Goal: Task Accomplishment & Management: Use online tool/utility

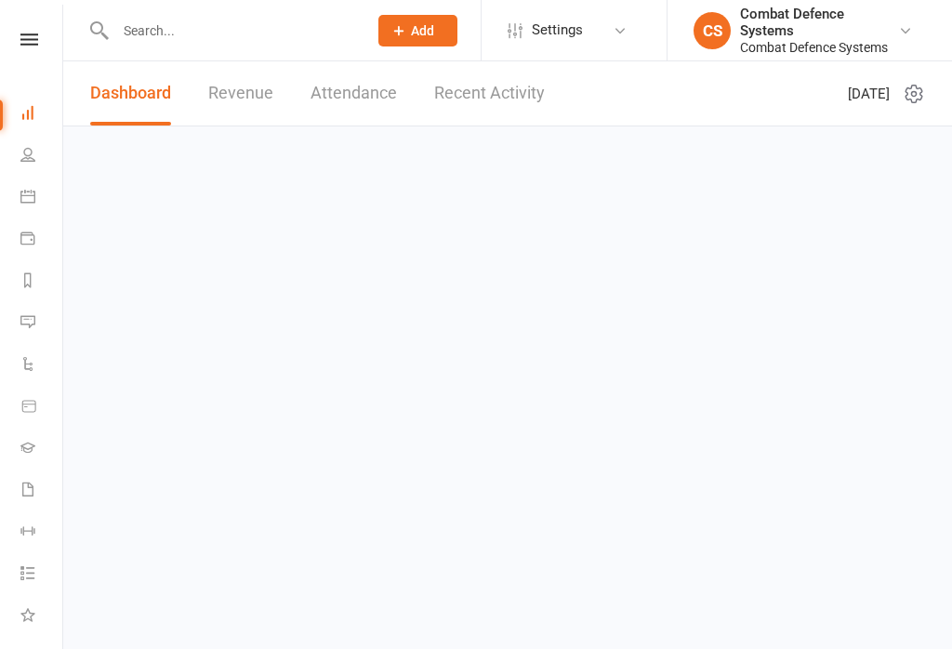
click at [26, 45] on icon at bounding box center [29, 39] width 18 height 12
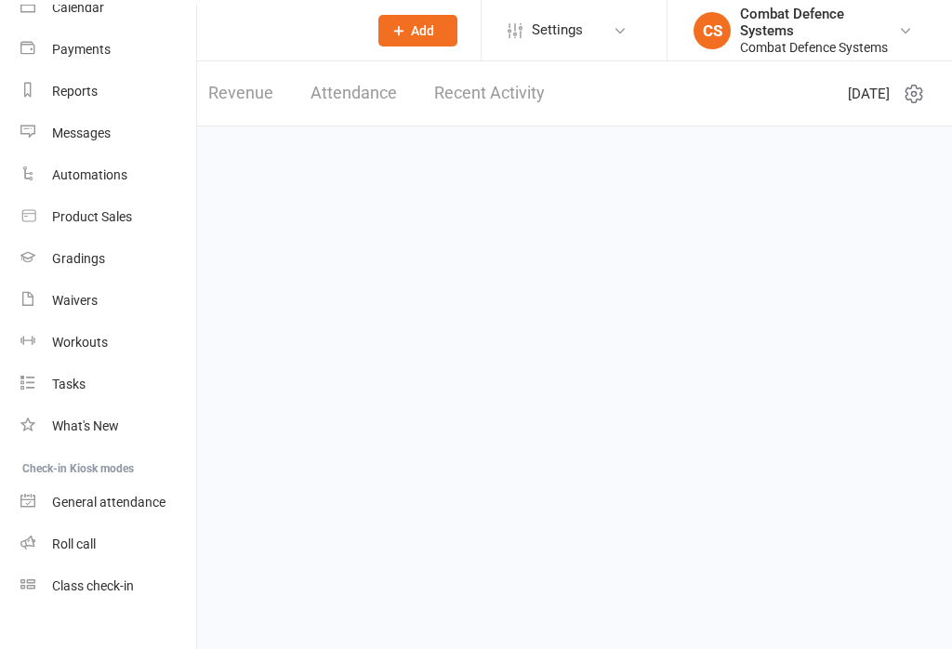
scroll to position [177, 2]
click at [107, 579] on div "Class check-in" at bounding box center [93, 584] width 82 height 15
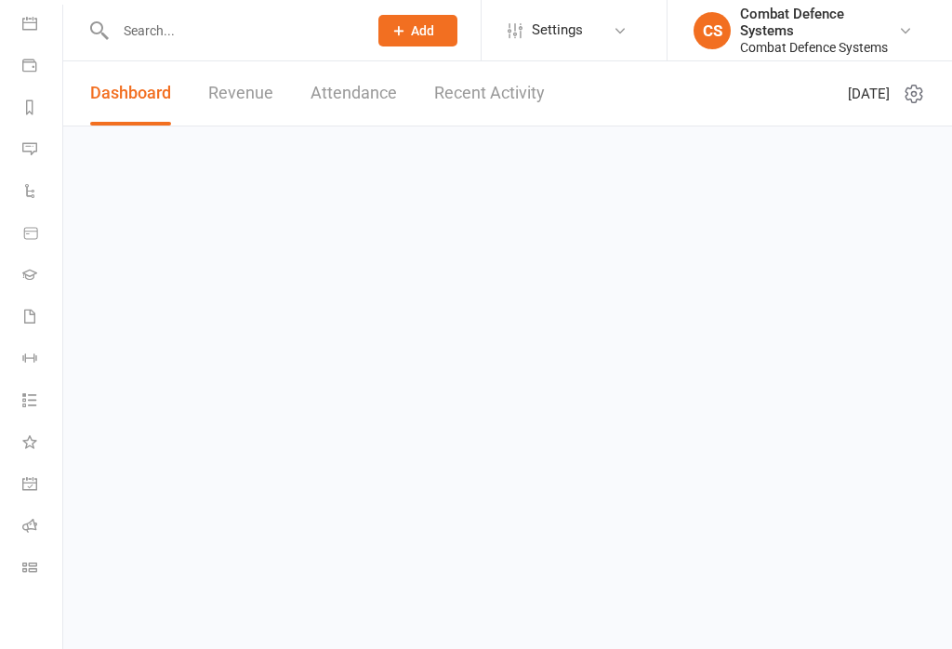
scroll to position [15, 0]
click at [37, 20] on icon at bounding box center [31, 26] width 18 height 12
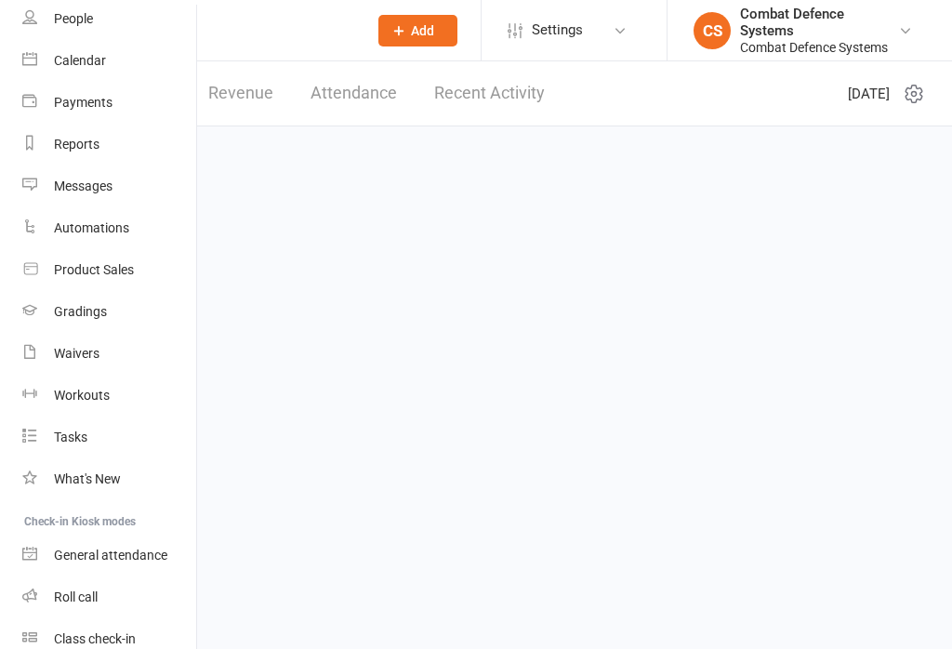
scroll to position [204, 0]
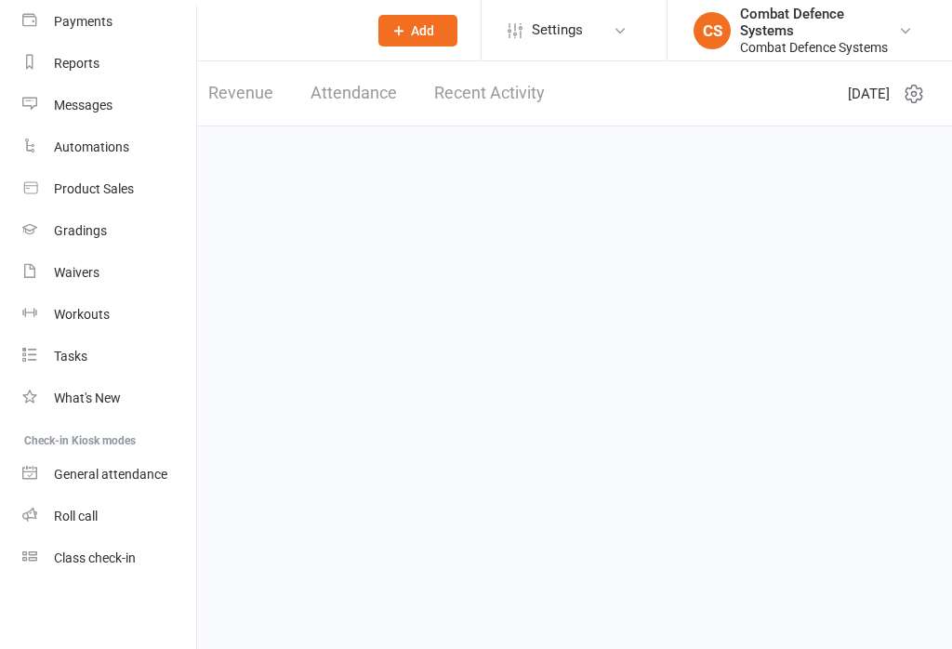
click at [92, 550] on div "Class check-in" at bounding box center [95, 557] width 82 height 15
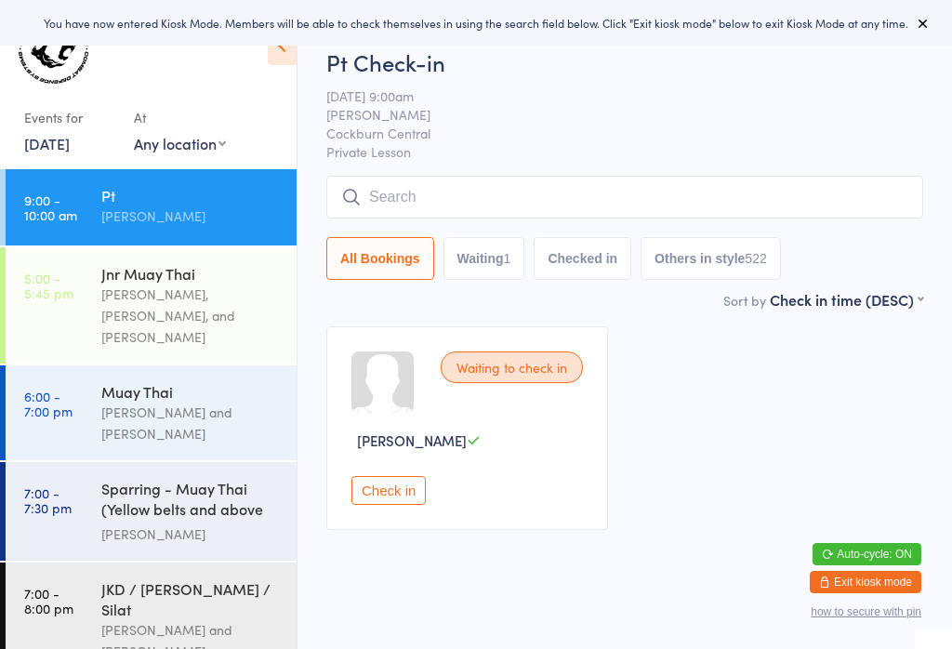
click at [415, 505] on button "Check in" at bounding box center [388, 490] width 74 height 29
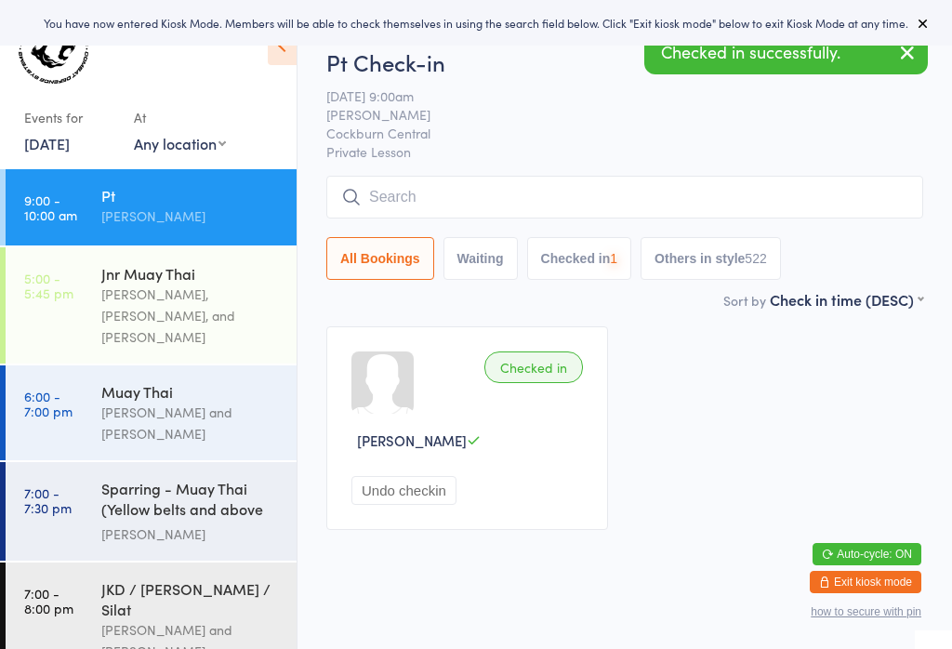
click at [241, 299] on div "Jen Radice, Joshua Vallelonga, and Gino Vallelonga" at bounding box center [190, 316] width 179 height 64
